Goal: Transaction & Acquisition: Purchase product/service

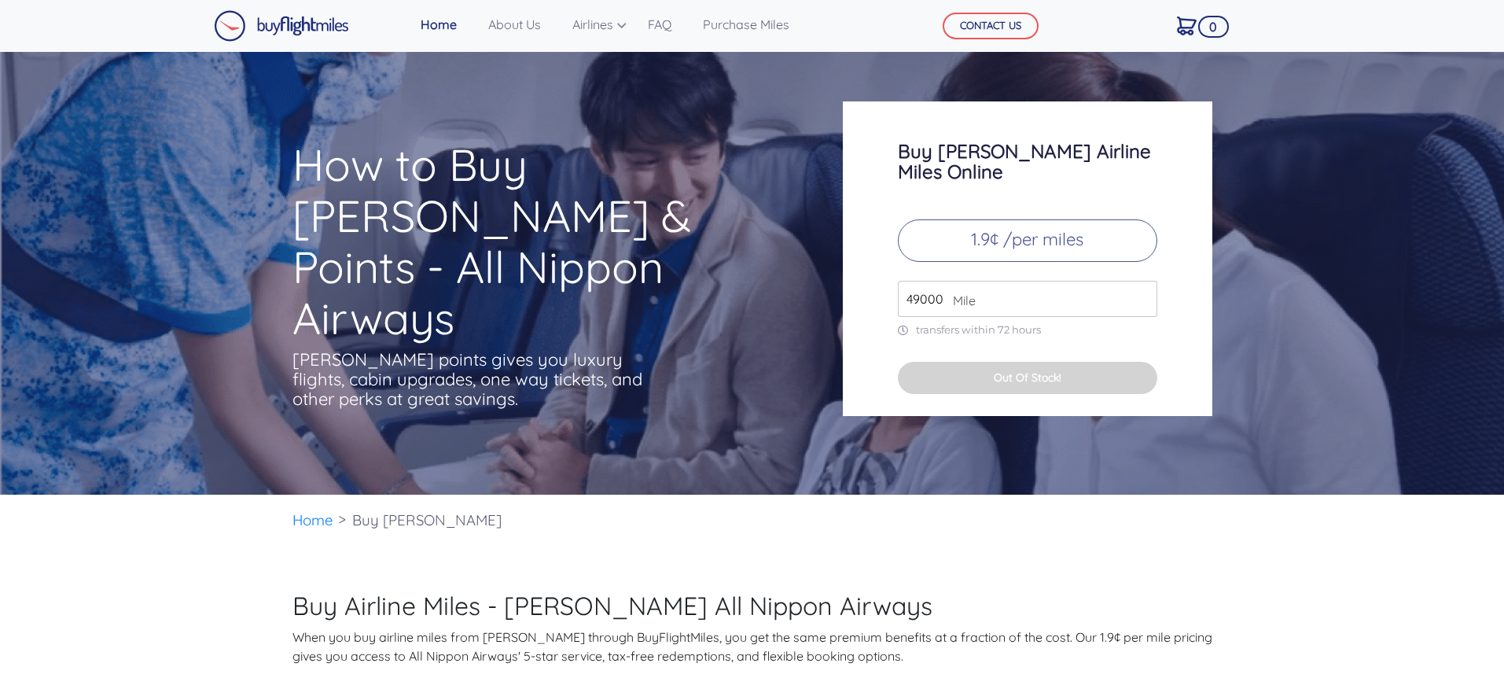
click at [1021, 289] on input "49000" at bounding box center [1027, 299] width 259 height 36
click at [1075, 232] on p "1.9¢ /per miles" at bounding box center [1027, 240] width 259 height 42
click at [1004, 284] on input "49000" at bounding box center [1027, 299] width 259 height 36
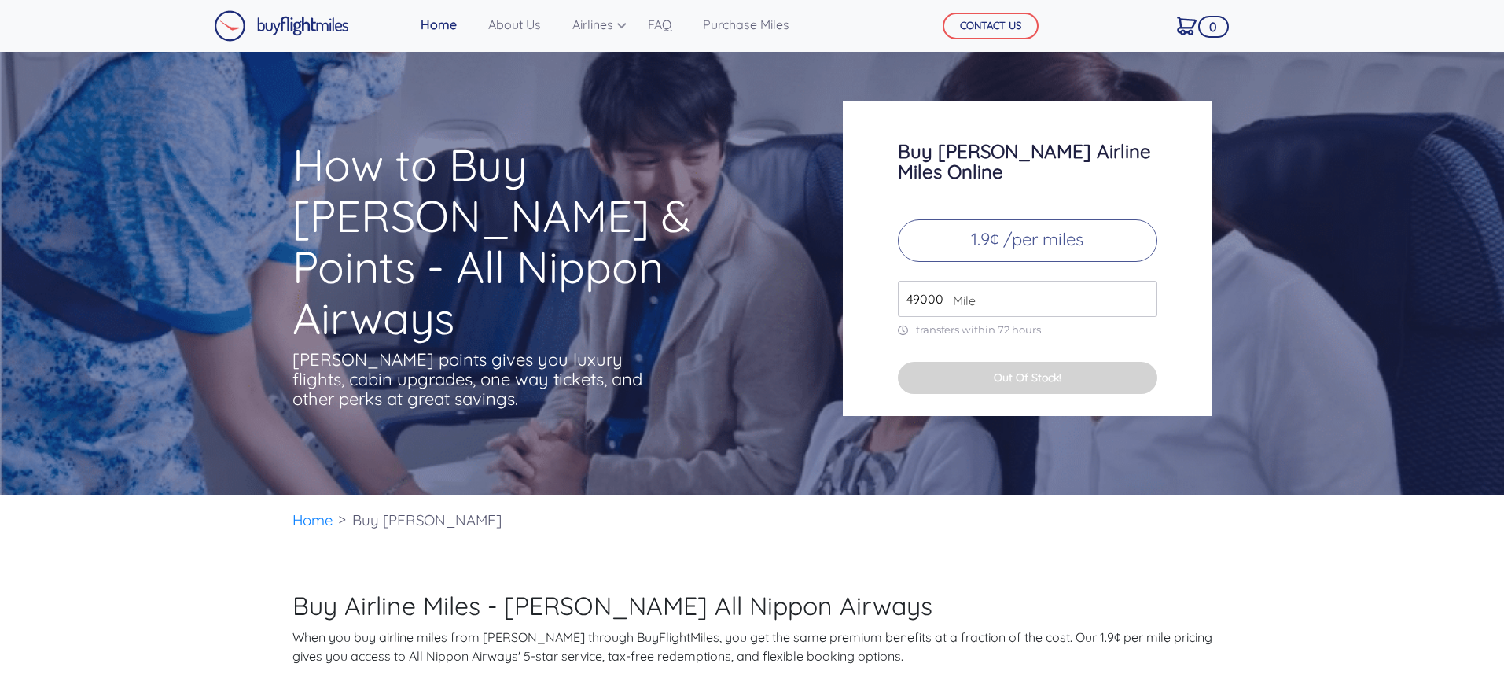
click at [1004, 284] on input "49000" at bounding box center [1027, 299] width 259 height 36
type input "100"
click at [1024, 362] on button "Out Of Stock!" at bounding box center [1027, 378] width 259 height 32
click at [988, 323] on p "transfers within 72 hours" at bounding box center [1027, 329] width 259 height 13
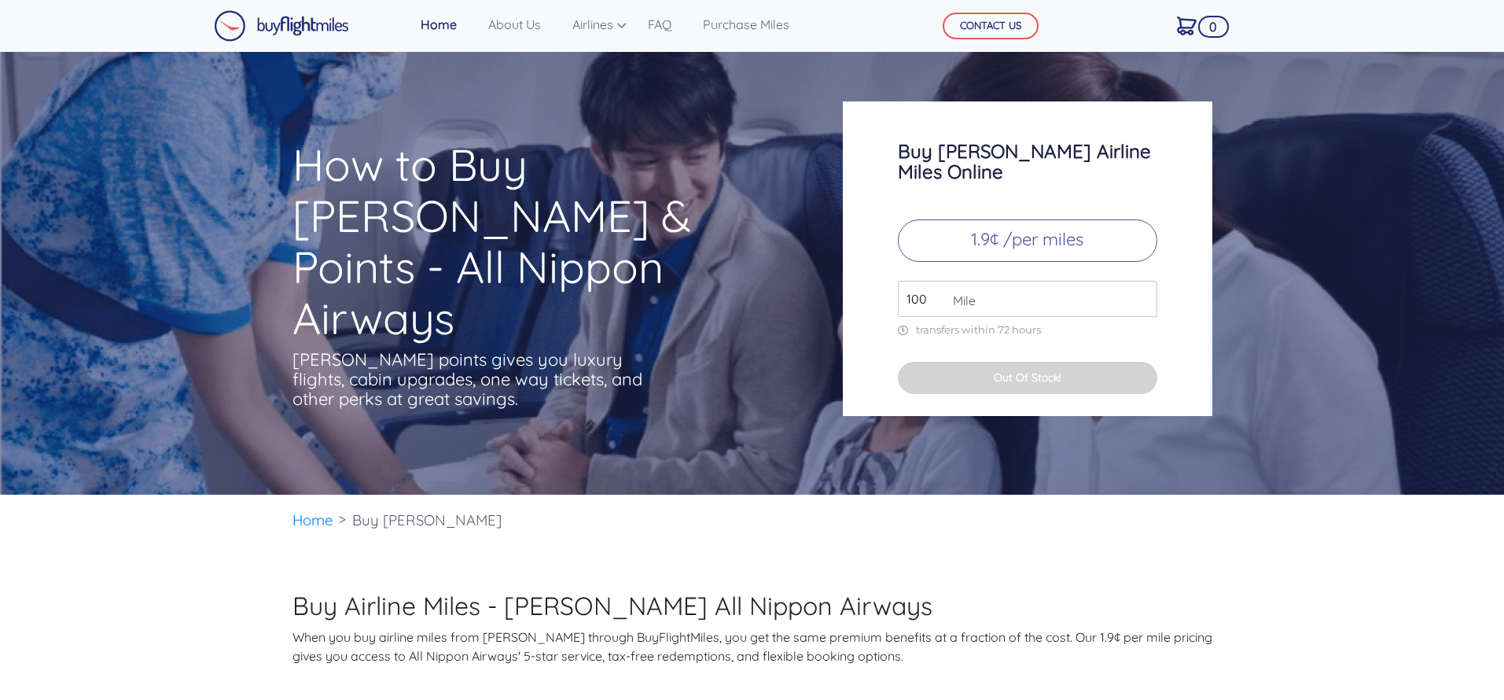
click at [991, 323] on p "transfers within 72 hours" at bounding box center [1027, 329] width 259 height 13
click at [983, 362] on button "Out Of Stock!" at bounding box center [1027, 378] width 259 height 32
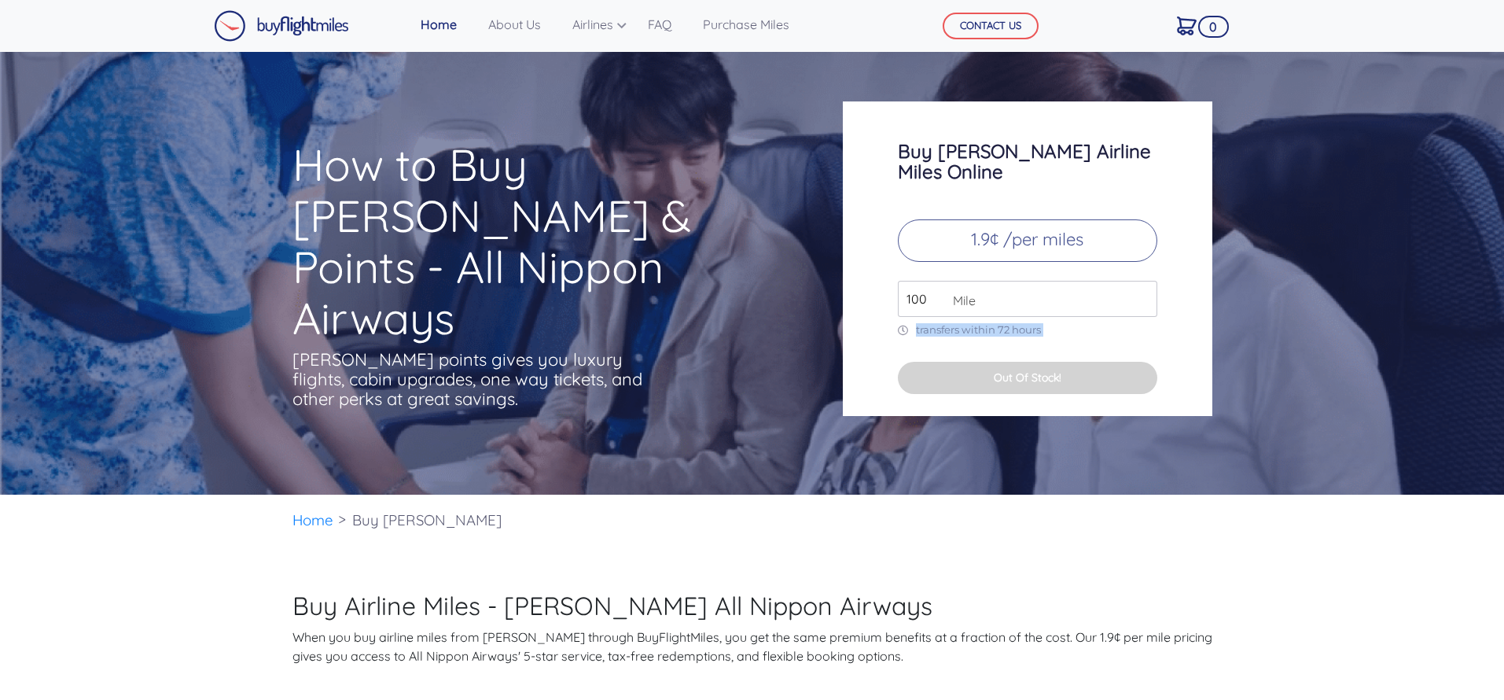
click at [983, 362] on button "Out Of Stock!" at bounding box center [1027, 378] width 259 height 32
click at [991, 362] on button "Out Of Stock!" at bounding box center [1027, 378] width 259 height 32
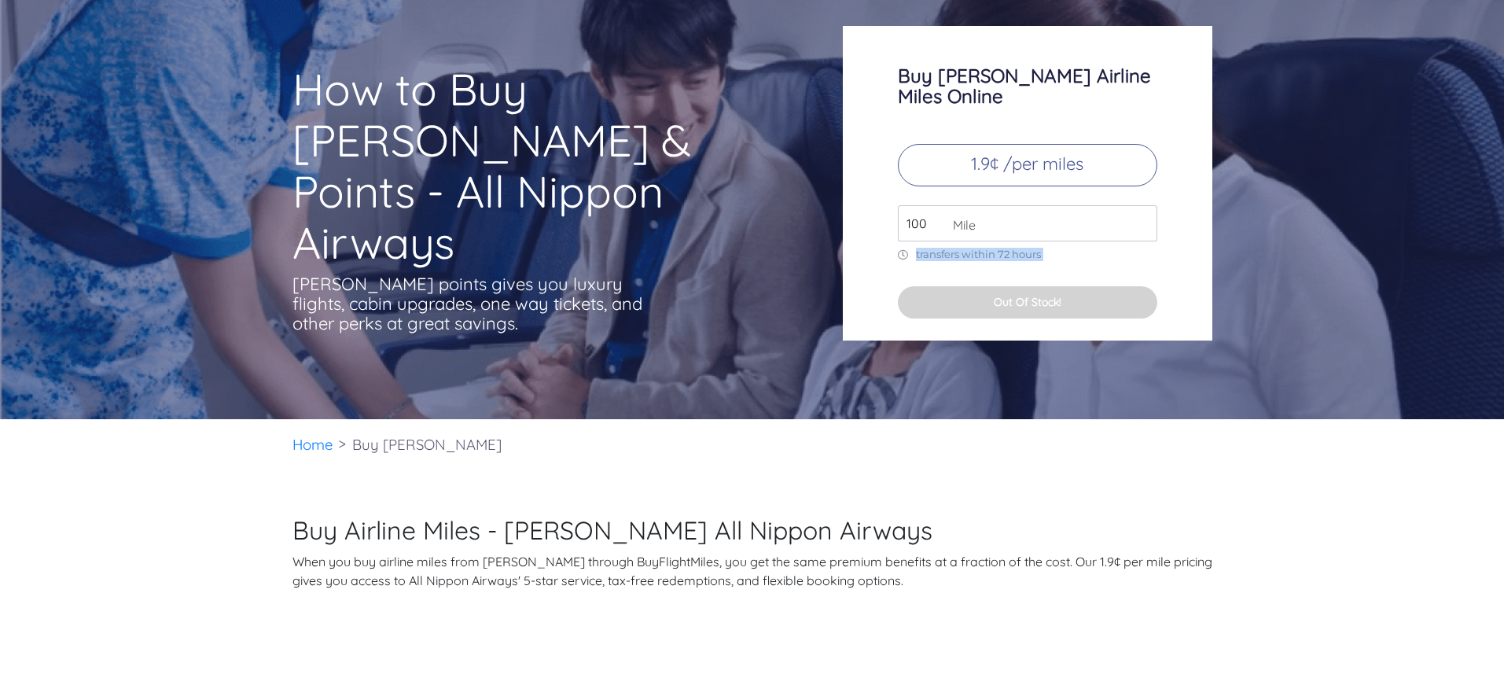
scroll to position [162, 0]
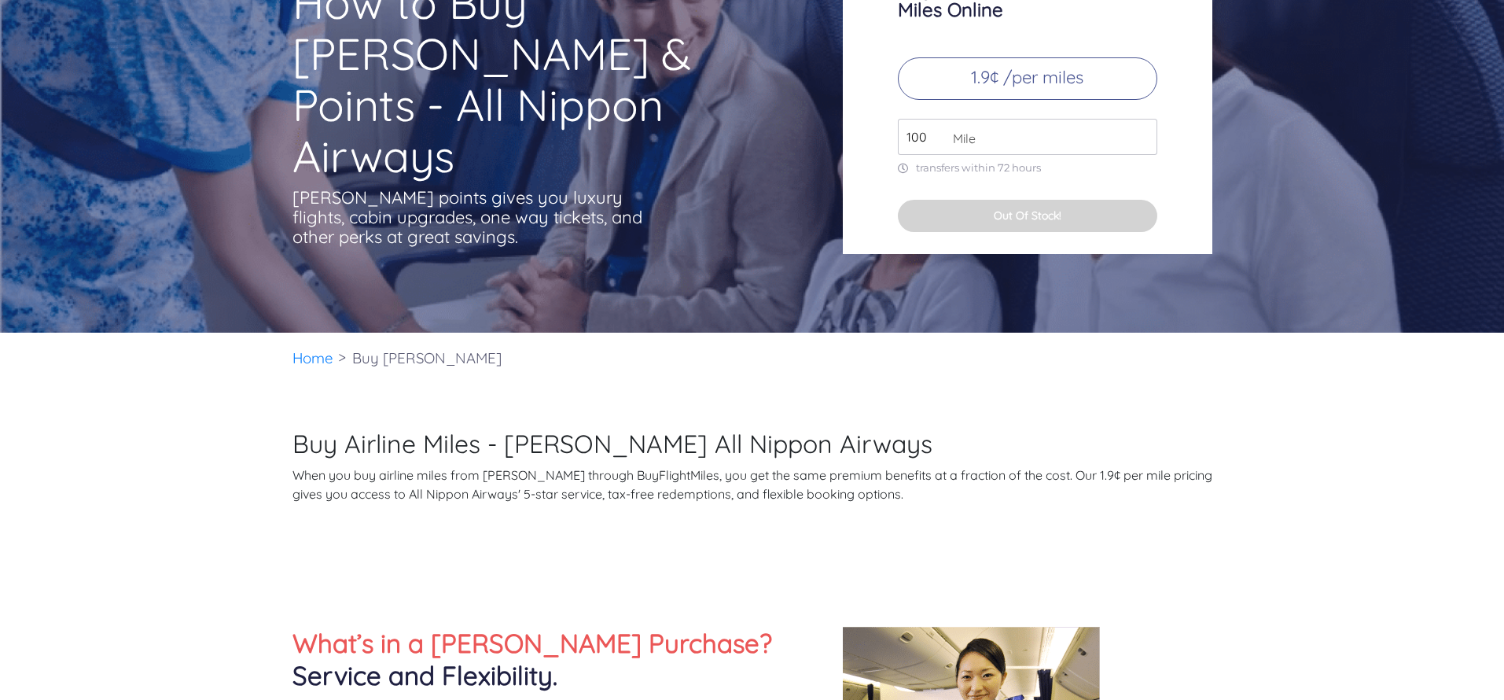
click at [620, 480] on p "When you buy airline miles from [PERSON_NAME] through BuyFlightMiles, you get t…" at bounding box center [752, 484] width 920 height 38
click at [616, 481] on p "When you buy airline miles from [PERSON_NAME] through BuyFlightMiles, you get t…" at bounding box center [752, 484] width 920 height 38
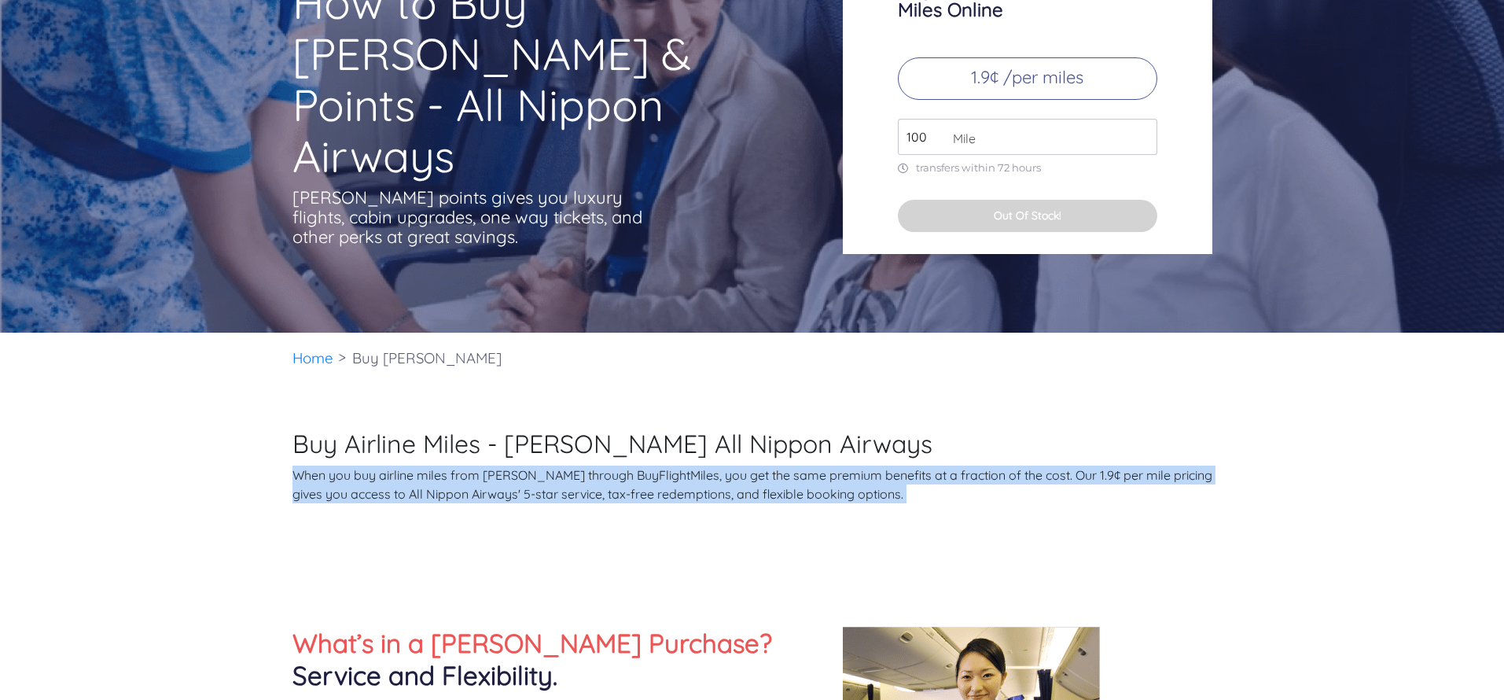
click at [616, 481] on p "When you buy airline miles from [PERSON_NAME] through BuyFlightMiles, you get t…" at bounding box center [752, 484] width 920 height 38
click at [584, 493] on p "When you buy airline miles from [PERSON_NAME] through BuyFlightMiles, you get t…" at bounding box center [752, 484] width 920 height 38
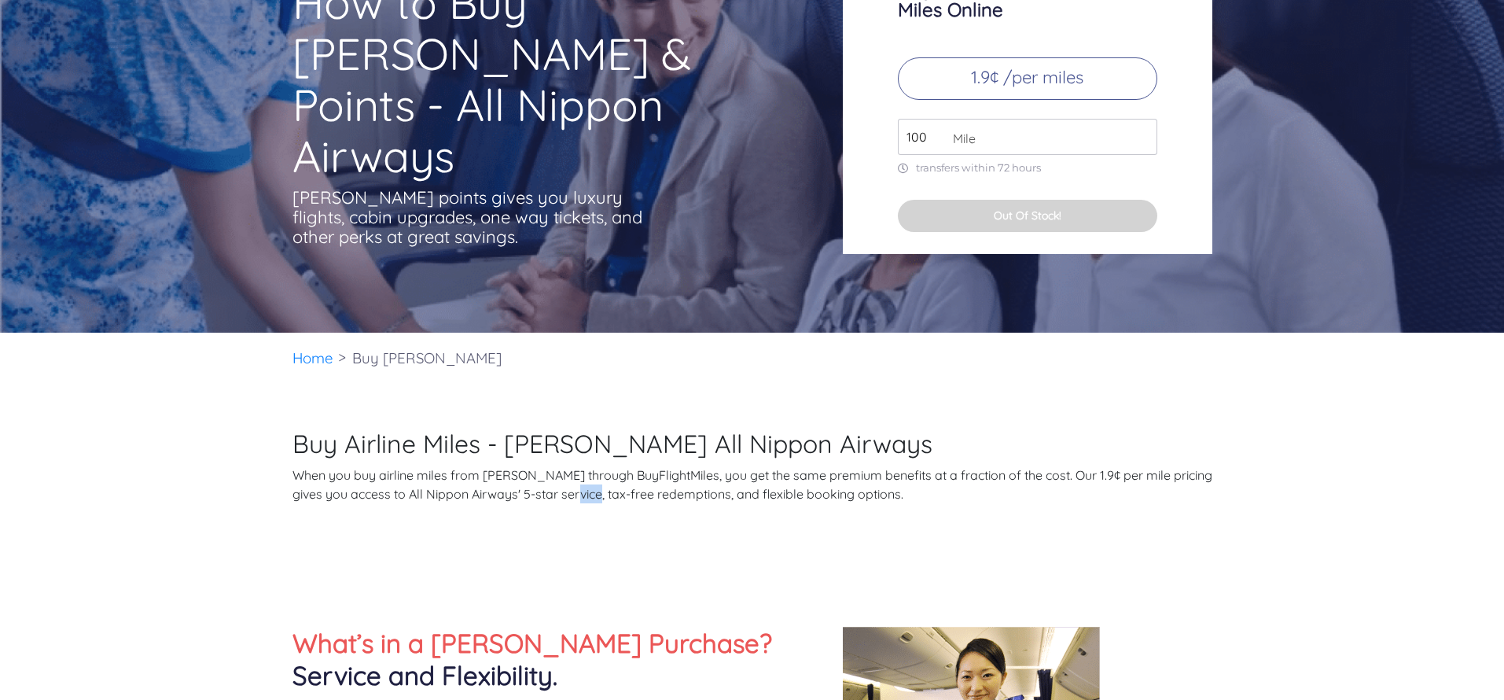
click at [584, 493] on p "When you buy airline miles from [PERSON_NAME] through BuyFlightMiles, you get t…" at bounding box center [752, 484] width 920 height 38
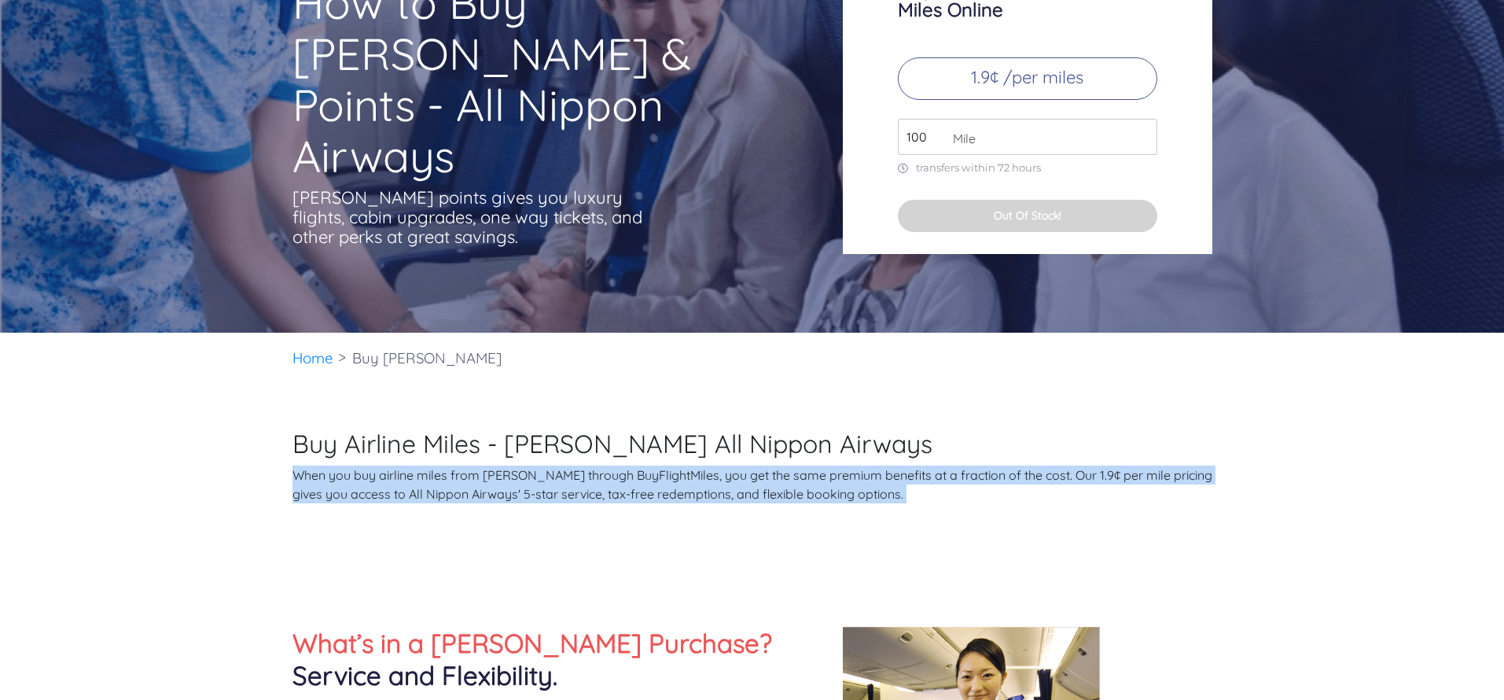
click at [584, 493] on p "When you buy airline miles from [PERSON_NAME] through BuyFlightMiles, you get t…" at bounding box center [752, 484] width 920 height 38
click at [608, 474] on p "When you buy airline miles from [PERSON_NAME] through BuyFlightMiles, you get t…" at bounding box center [752, 484] width 920 height 38
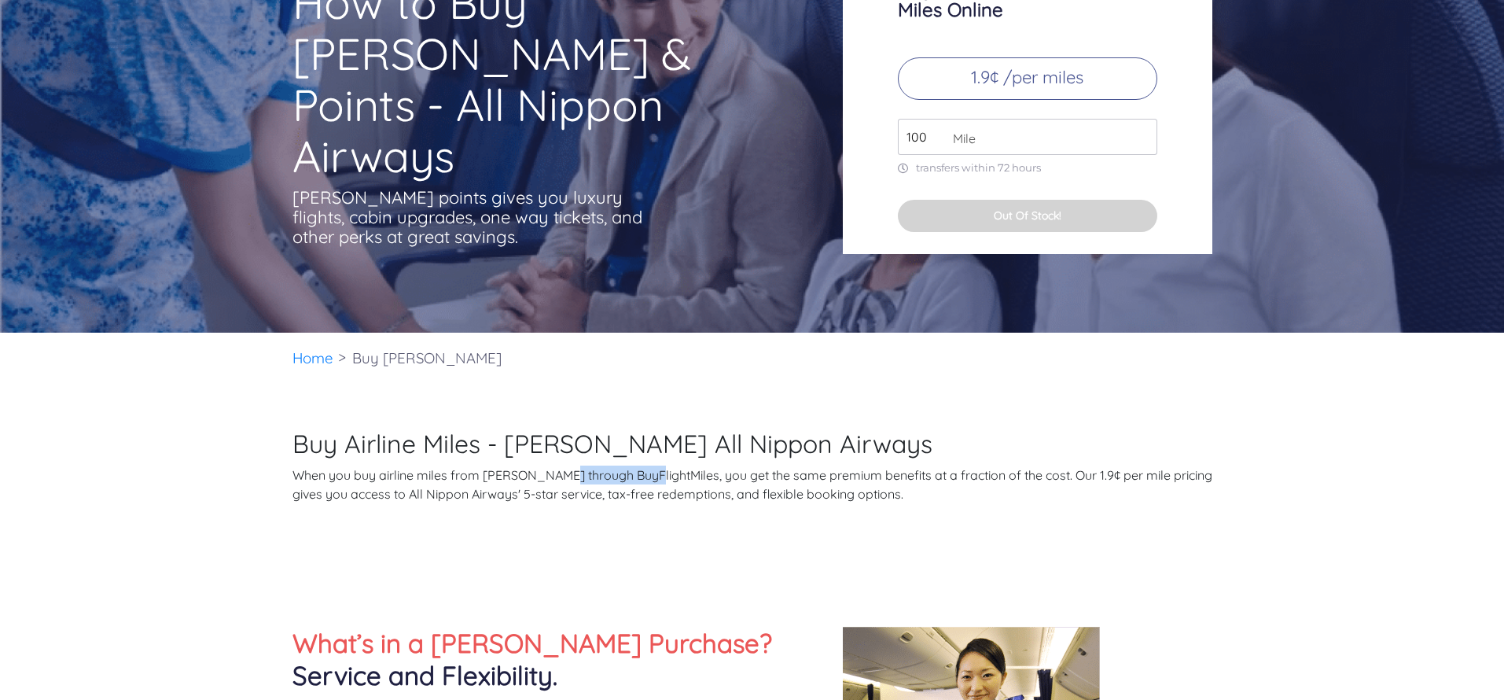
click at [608, 474] on p "When you buy airline miles from [PERSON_NAME] through BuyFlightMiles, you get t…" at bounding box center [752, 484] width 920 height 38
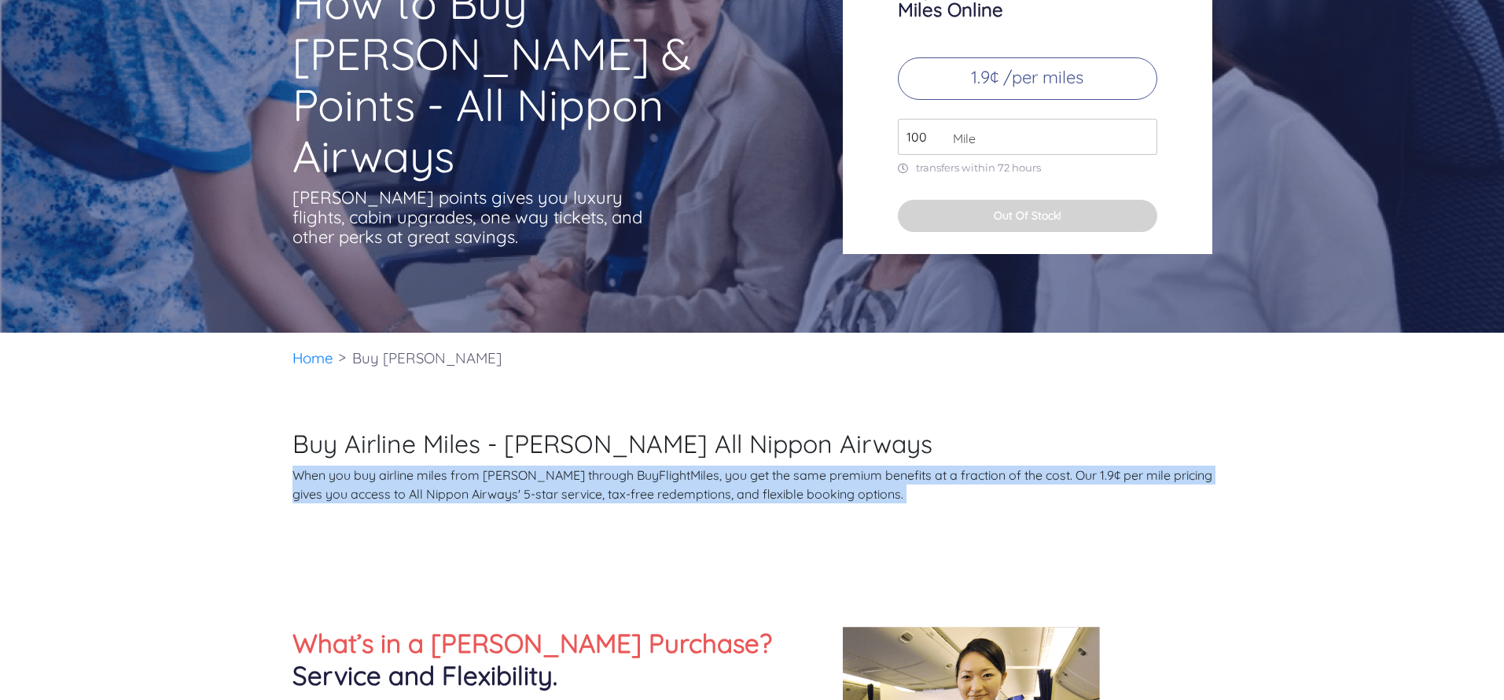
click at [608, 474] on p "When you buy airline miles from [PERSON_NAME] through BuyFlightMiles, you get t…" at bounding box center [752, 484] width 920 height 38
click at [609, 496] on p "When you buy airline miles from [PERSON_NAME] through BuyFlightMiles, you get t…" at bounding box center [752, 484] width 920 height 38
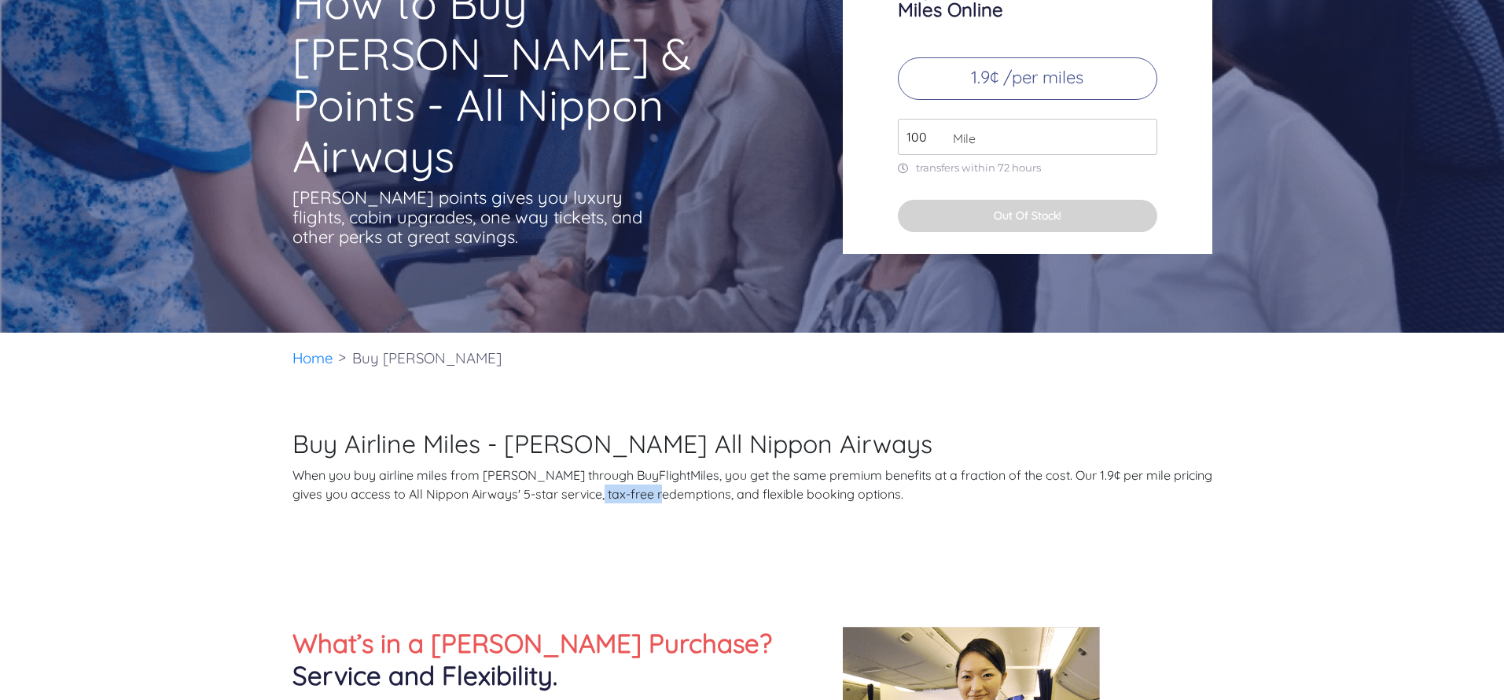
click at [609, 496] on p "When you buy airline miles from [PERSON_NAME] through BuyFlightMiles, you get t…" at bounding box center [752, 484] width 920 height 38
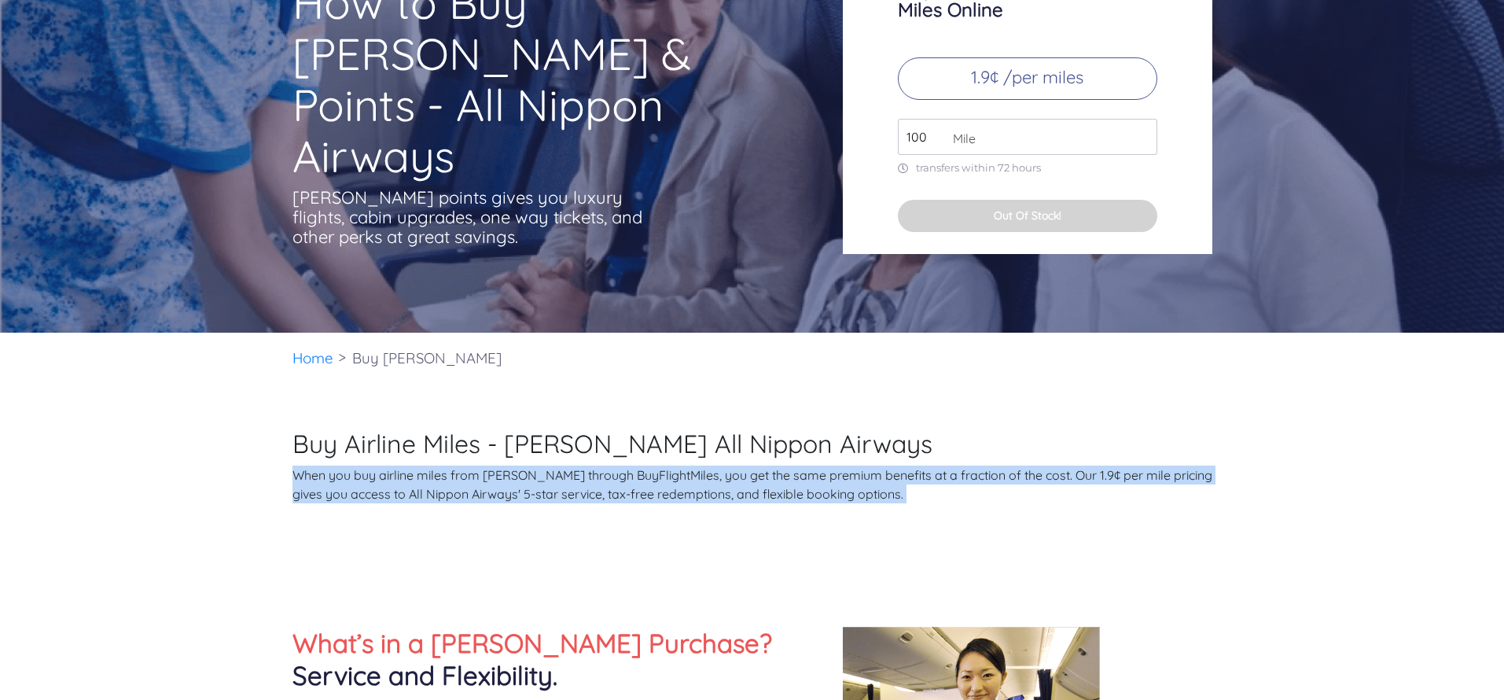
click at [609, 496] on p "When you buy airline miles from [PERSON_NAME] through BuyFlightMiles, you get t…" at bounding box center [752, 484] width 920 height 38
click at [664, 469] on p "When you buy airline miles from [PERSON_NAME] through BuyFlightMiles, you get t…" at bounding box center [752, 484] width 920 height 38
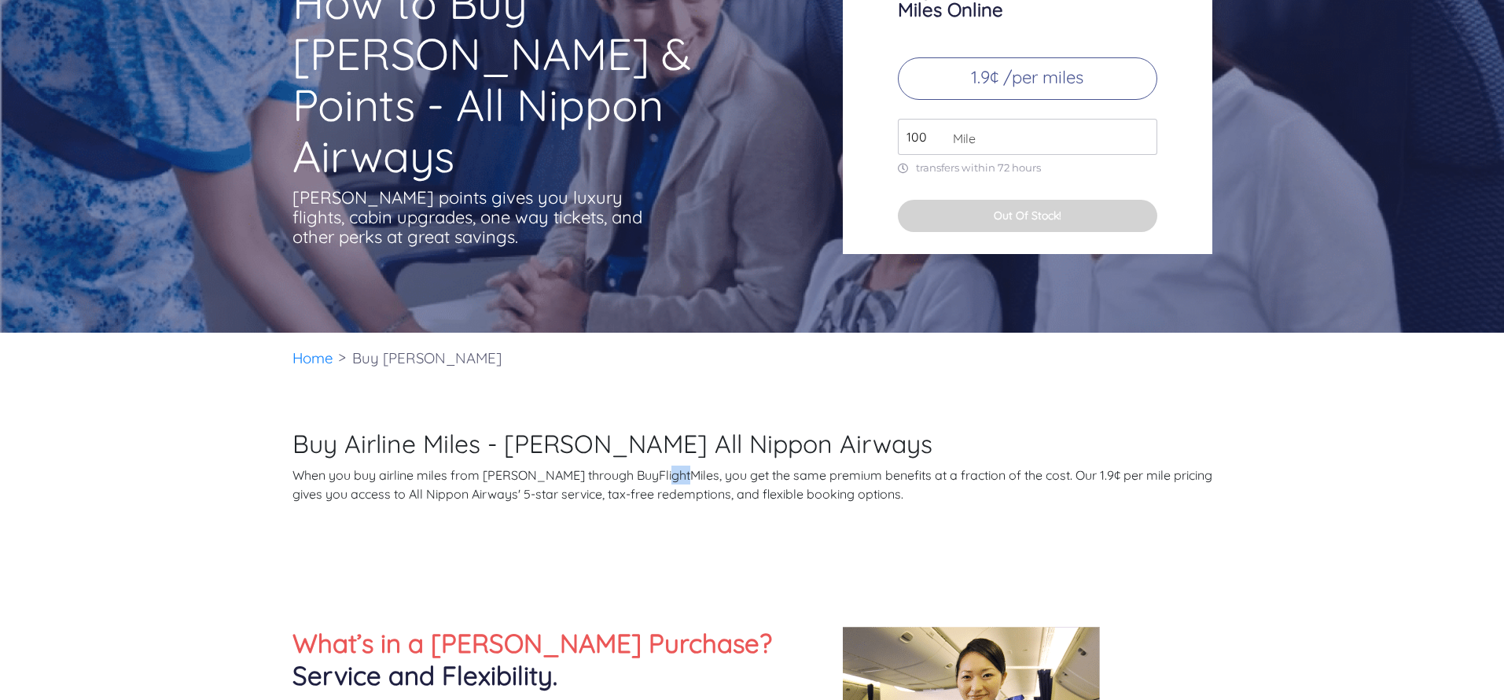
click at [664, 469] on p "When you buy airline miles from [PERSON_NAME] through BuyFlightMiles, you get t…" at bounding box center [752, 484] width 920 height 38
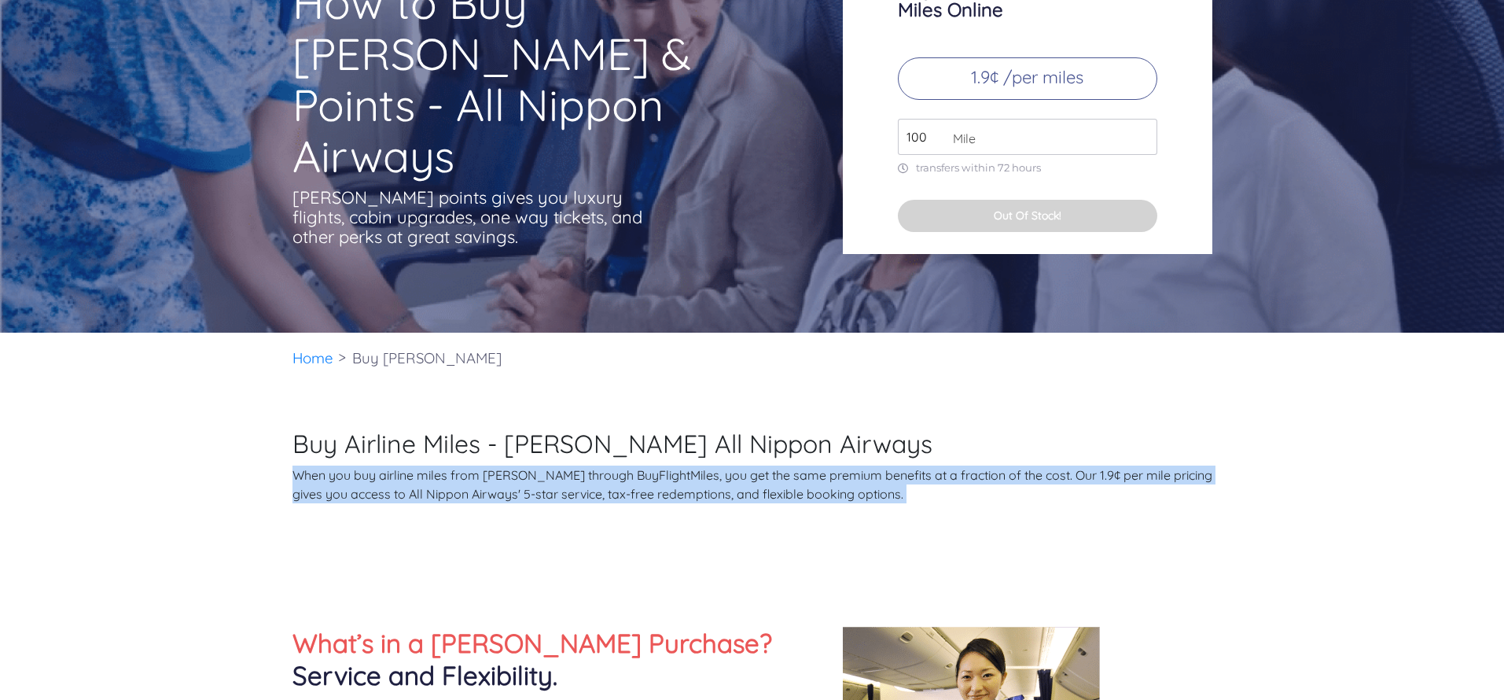
click at [664, 469] on p "When you buy airline miles from [PERSON_NAME] through BuyFlightMiles, you get t…" at bounding box center [752, 484] width 920 height 38
click at [664, 490] on p "When you buy airline miles from [PERSON_NAME] through BuyFlightMiles, you get t…" at bounding box center [752, 484] width 920 height 38
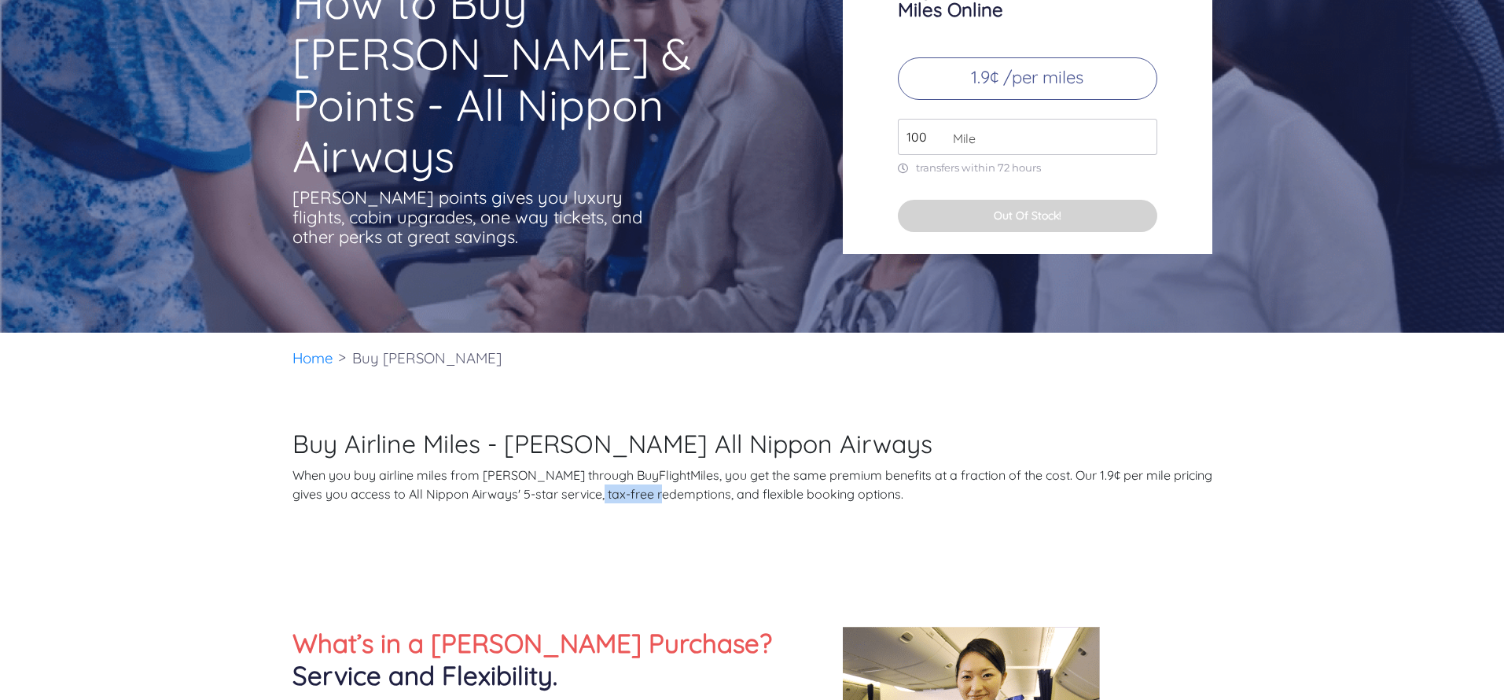
click at [664, 490] on p "When you buy airline miles from [PERSON_NAME] through BuyFlightMiles, you get t…" at bounding box center [752, 484] width 920 height 38
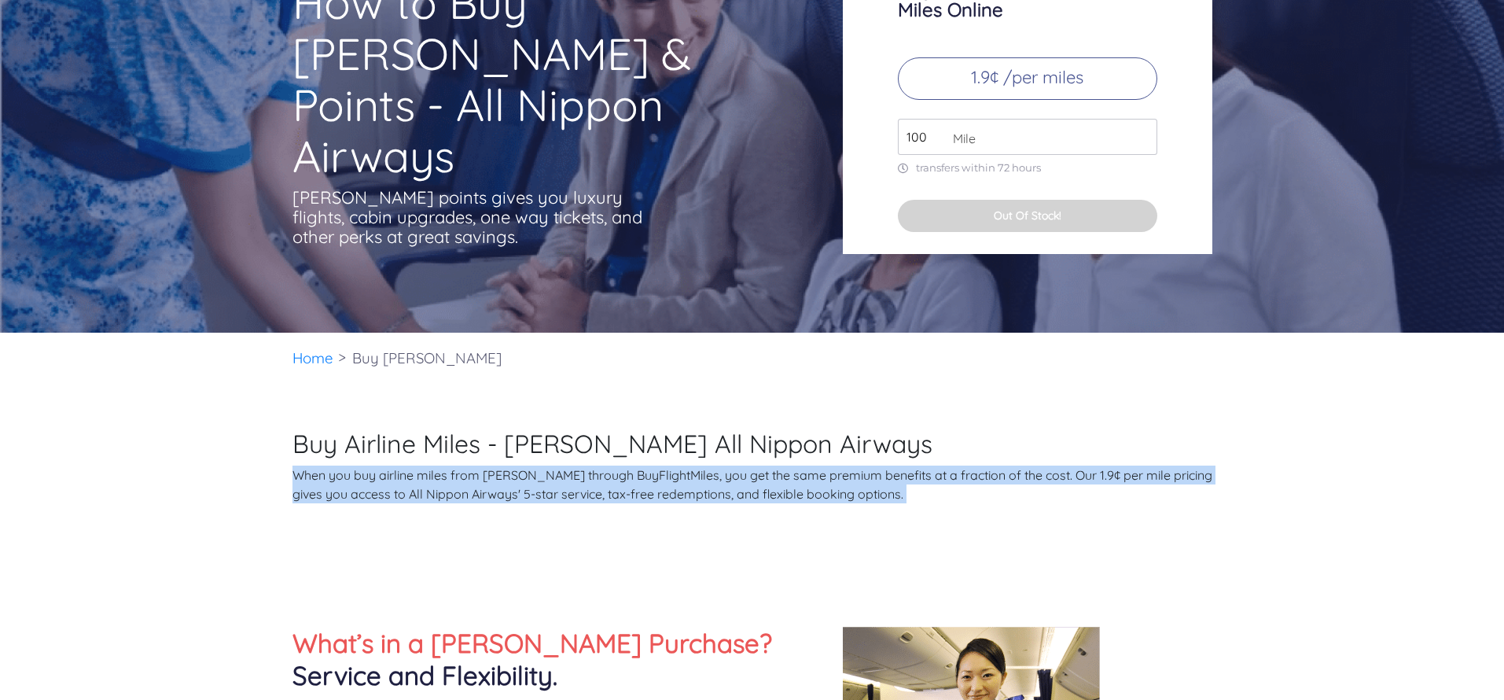
click at [664, 490] on p "When you buy airline miles from [PERSON_NAME] through BuyFlightMiles, you get t…" at bounding box center [752, 484] width 920 height 38
click at [719, 487] on p "When you buy airline miles from [PERSON_NAME] through BuyFlightMiles, you get t…" at bounding box center [752, 484] width 920 height 38
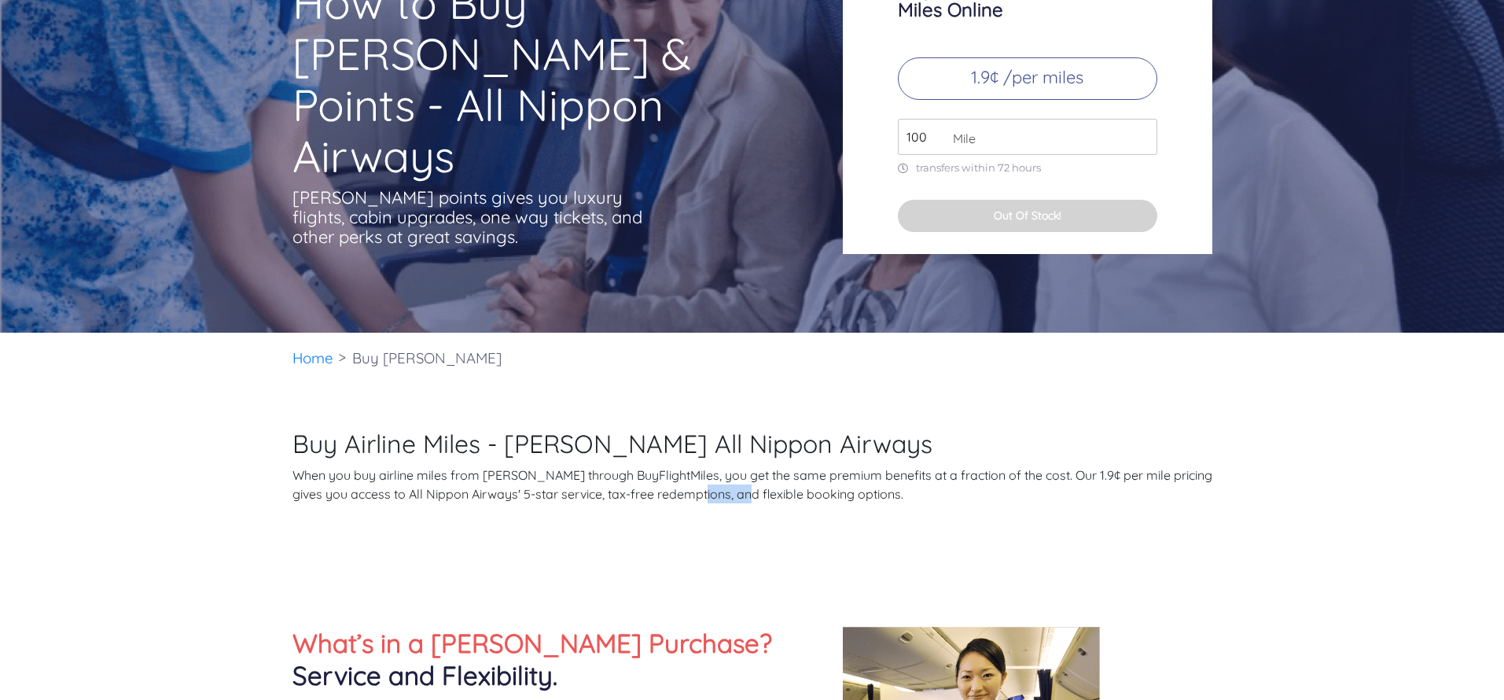
click at [719, 487] on p "When you buy airline miles from [PERSON_NAME] through BuyFlightMiles, you get t…" at bounding box center [752, 484] width 920 height 38
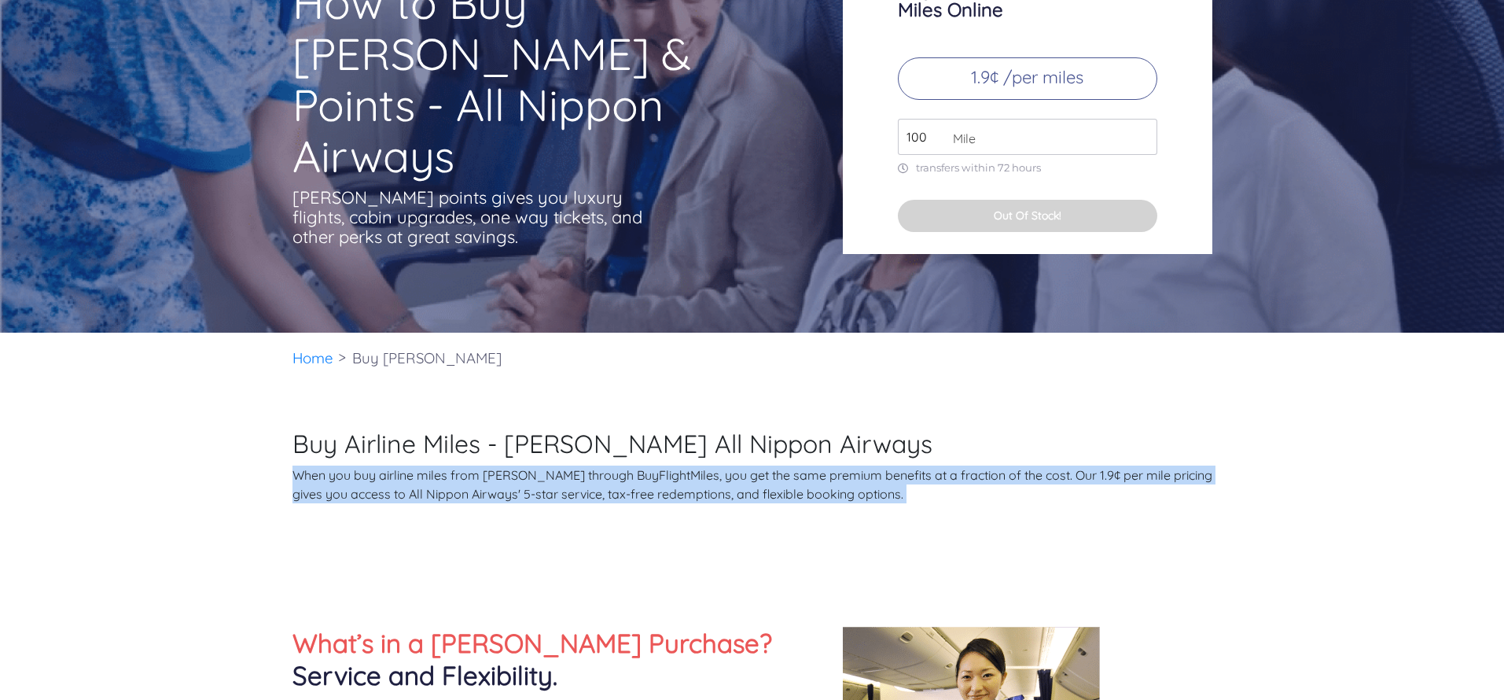
click at [719, 487] on p "When you buy airline miles from [PERSON_NAME] through BuyFlightMiles, you get t…" at bounding box center [752, 484] width 920 height 38
click at [719, 497] on p "When you buy airline miles from [PERSON_NAME] through BuyFlightMiles, you get t…" at bounding box center [752, 484] width 920 height 38
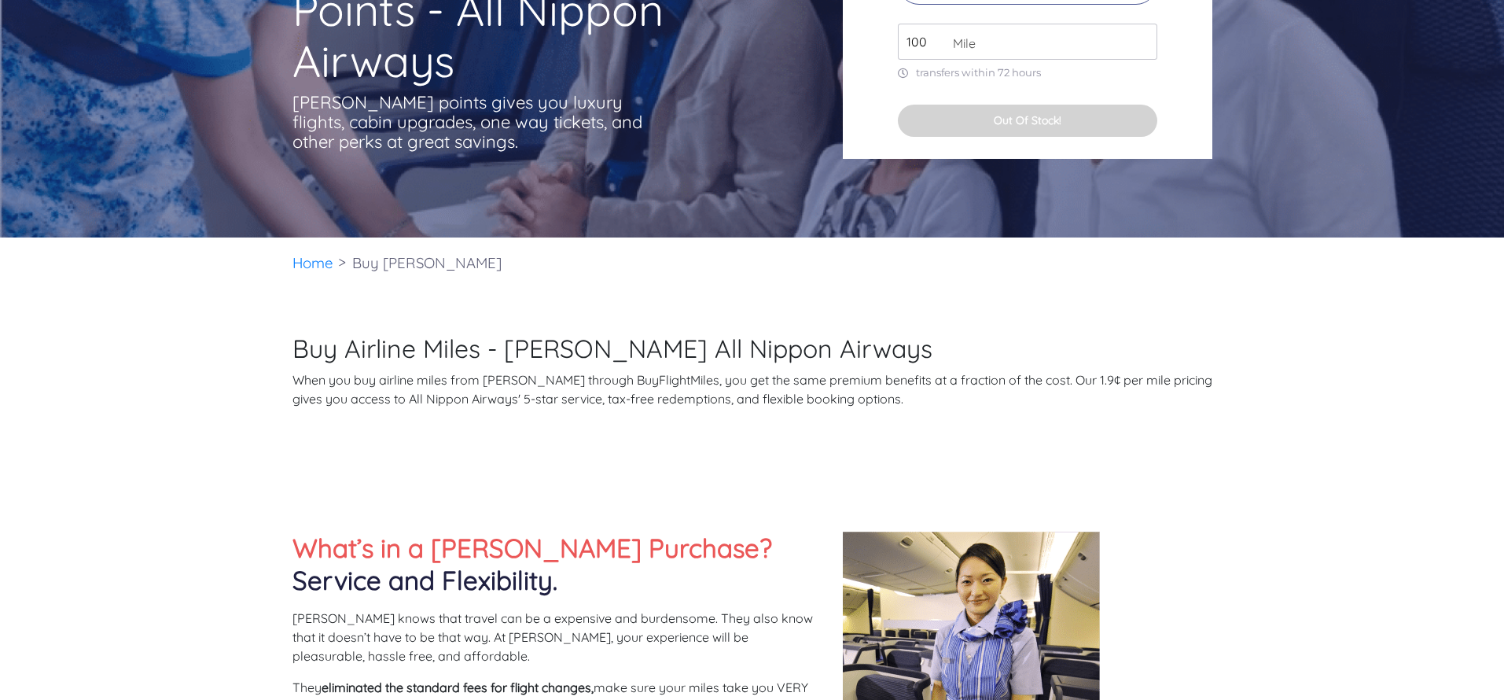
scroll to position [0, 0]
